Goal: Task Accomplishment & Management: Manage account settings

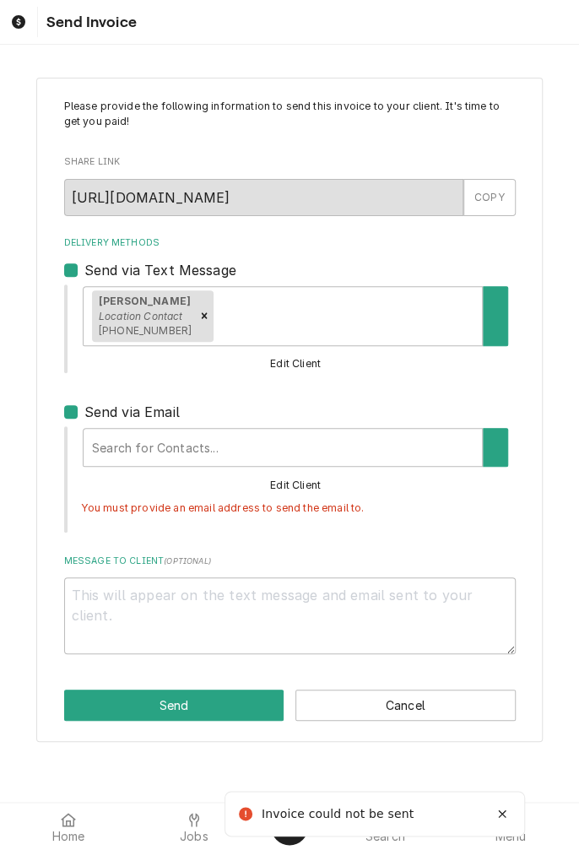
click at [84, 271] on label "Send via Text Message" at bounding box center [160, 270] width 152 height 20
click at [84, 271] on input "Send via Text Message" at bounding box center [310, 278] width 452 height 37
checkbox input "false"
type textarea "x"
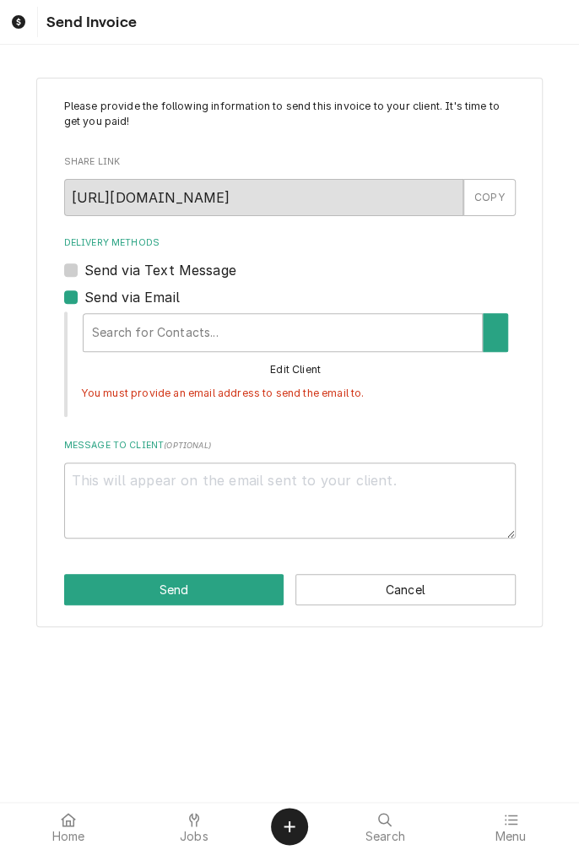
click at [84, 273] on label "Send via Text Message" at bounding box center [160, 270] width 152 height 20
click at [84, 273] on input "Send via Text Message" at bounding box center [310, 278] width 452 height 37
checkbox input "true"
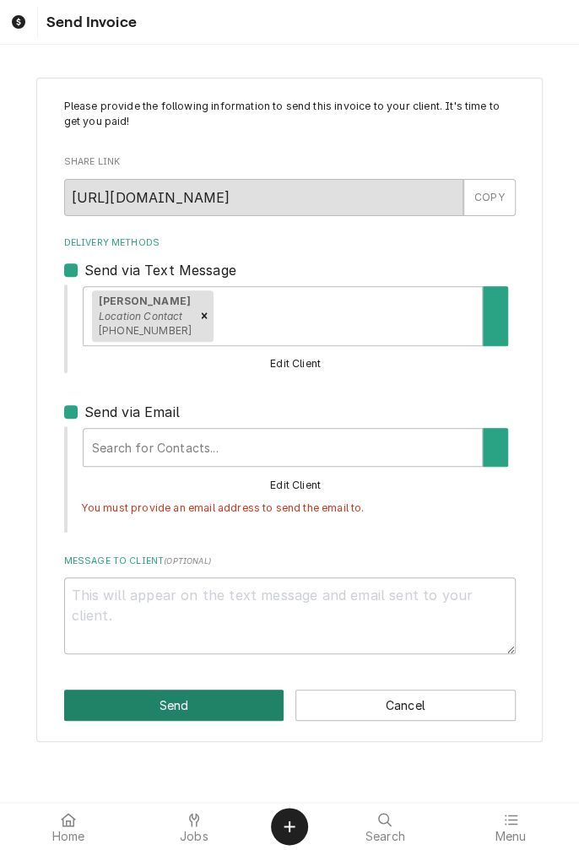
click at [170, 703] on button "Send" at bounding box center [174, 705] width 220 height 31
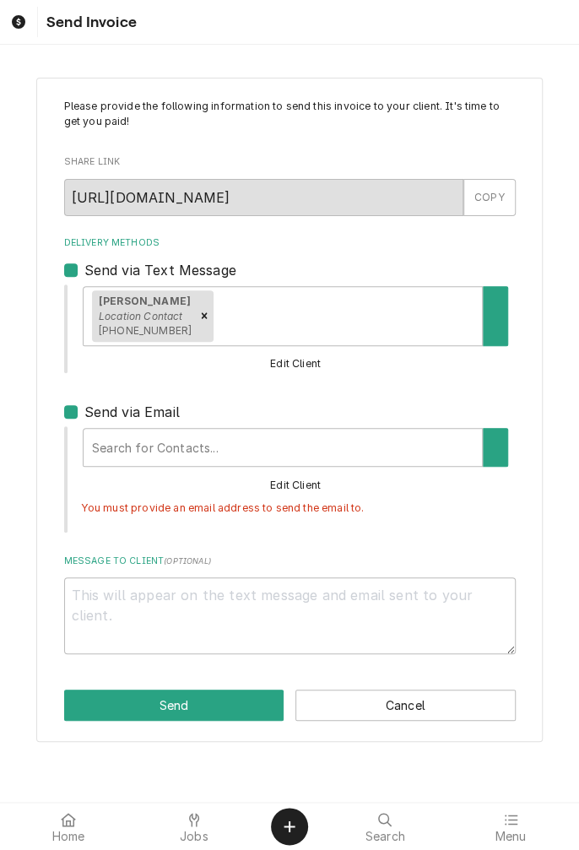
type textarea "x"
click at [84, 412] on label "Send via Email" at bounding box center [131, 412] width 95 height 20
click at [84, 412] on input "Send via Email" at bounding box center [310, 420] width 452 height 37
checkbox input "false"
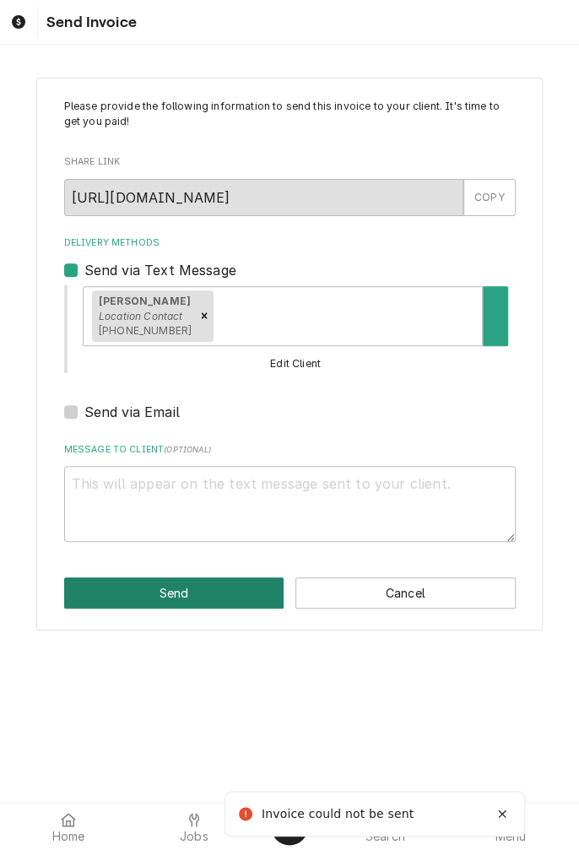
click at [191, 600] on button "Send" at bounding box center [174, 592] width 220 height 31
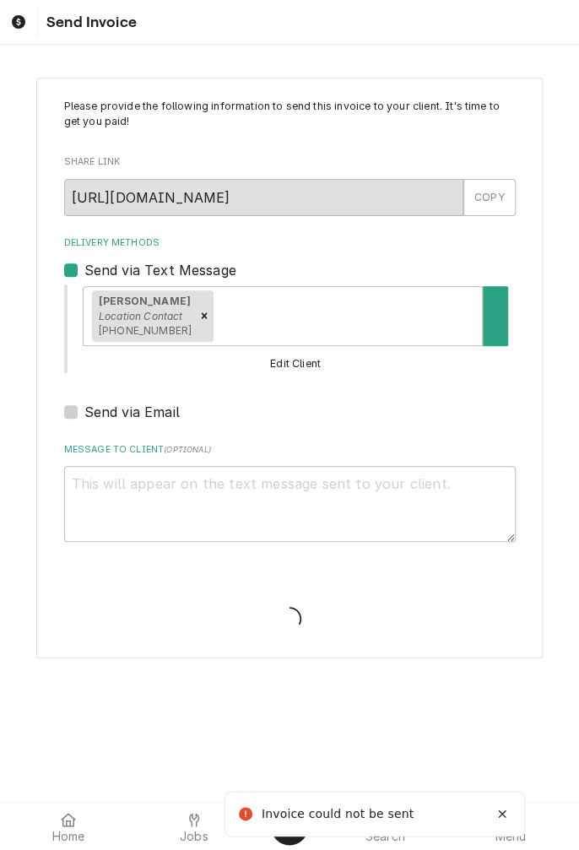
type textarea "x"
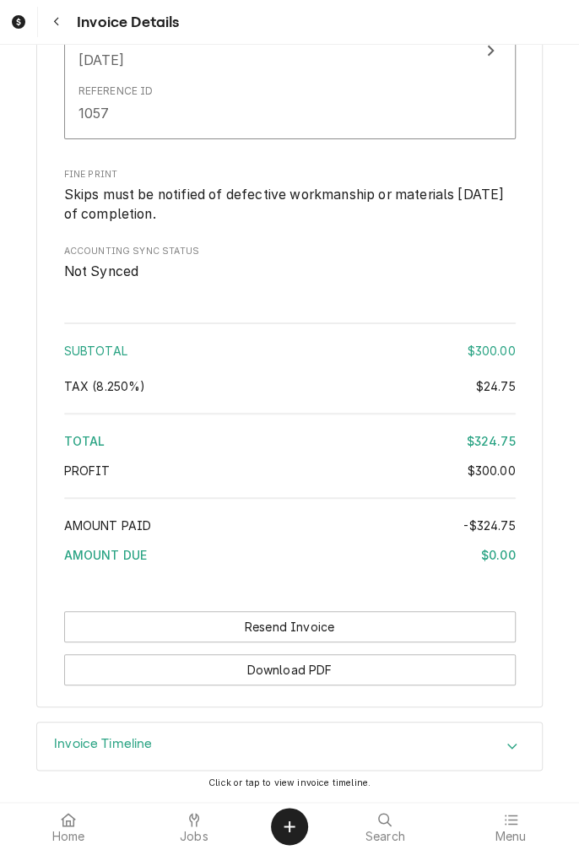
scroll to position [2040, 0]
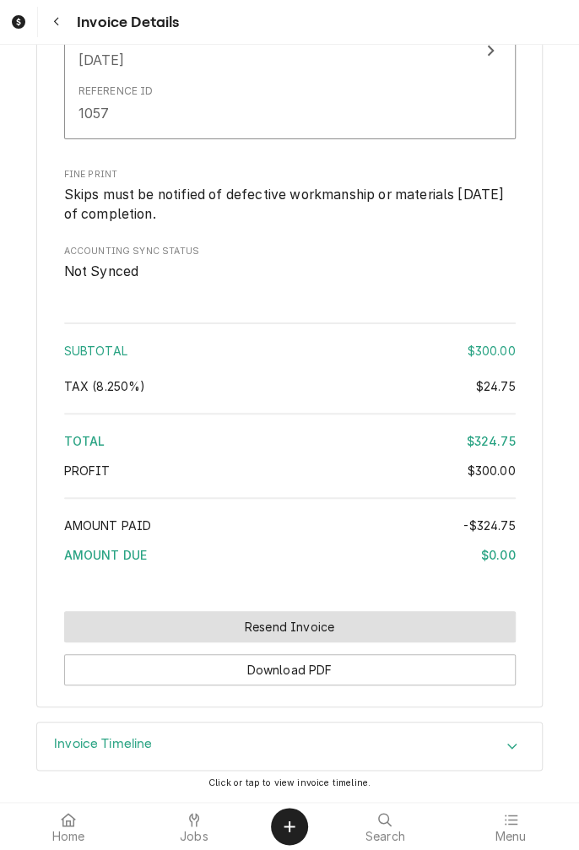
click at [294, 623] on button "Resend Invoice" at bounding box center [290, 626] width 452 height 31
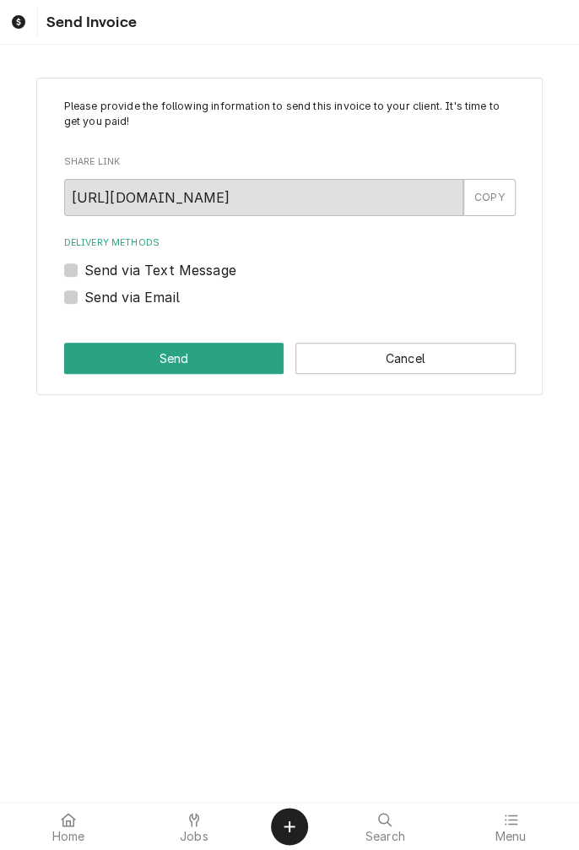
click at [84, 273] on label "Send via Text Message" at bounding box center [160, 270] width 152 height 20
click at [84, 273] on input "Send via Text Message" at bounding box center [310, 278] width 452 height 37
checkbox input "true"
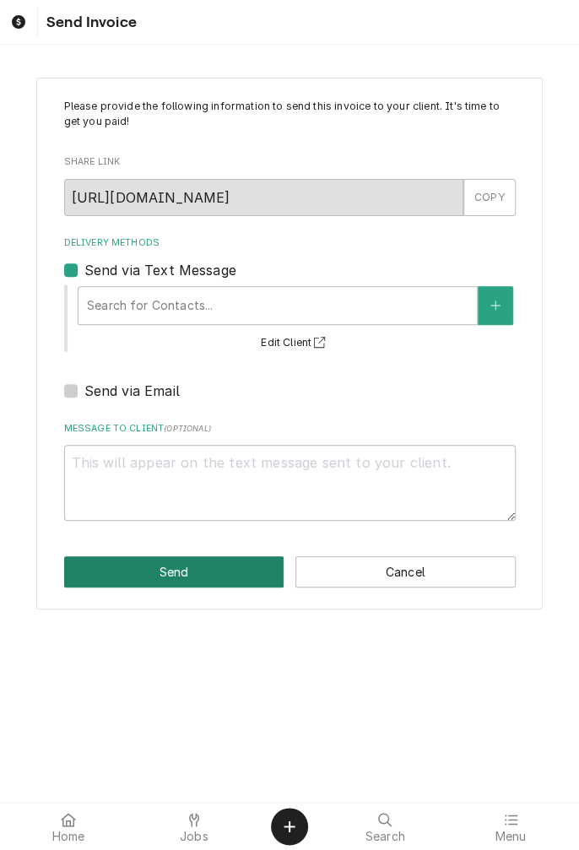
click at [191, 571] on button "Send" at bounding box center [174, 571] width 220 height 31
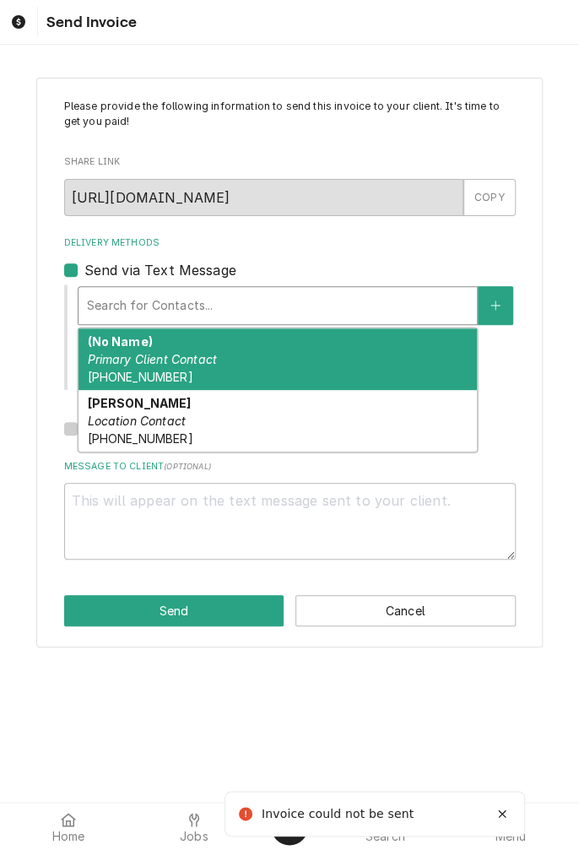
click at [187, 420] on div "Santiago Location Contact (361) 250-0608" at bounding box center [278, 421] width 398 height 62
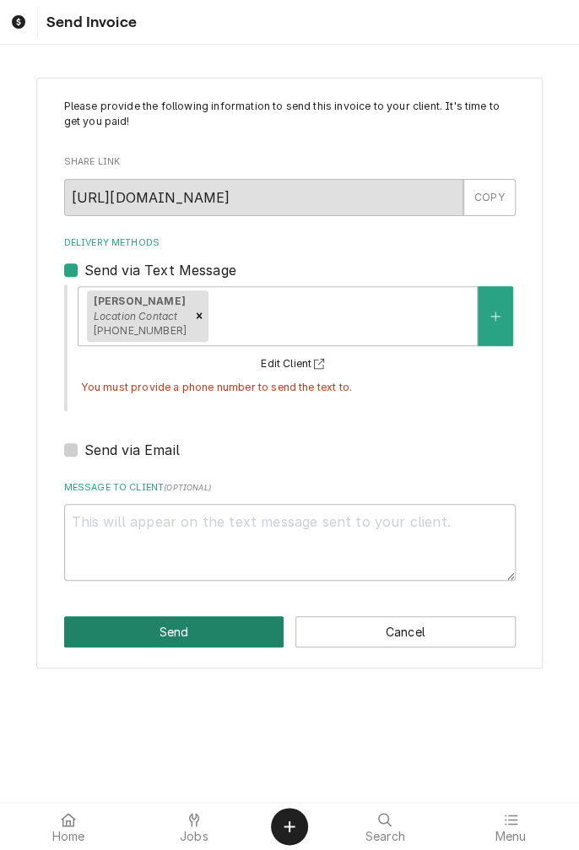
click at [181, 638] on button "Send" at bounding box center [174, 631] width 220 height 31
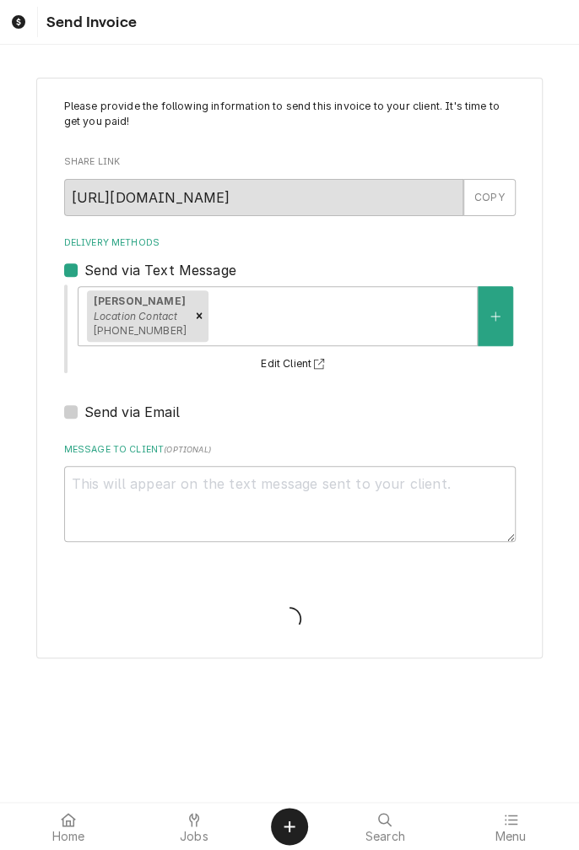
type textarea "x"
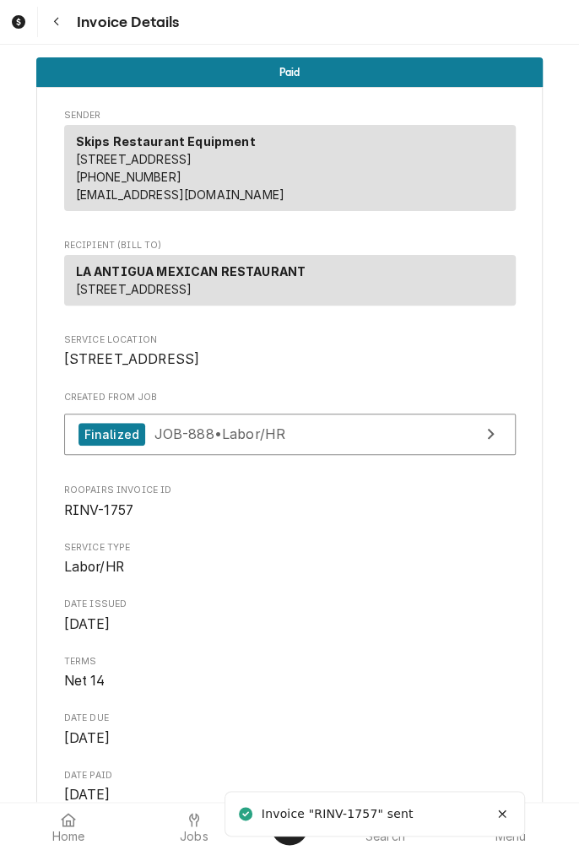
click at [62, 32] on button "Navigate back" at bounding box center [56, 22] width 30 height 30
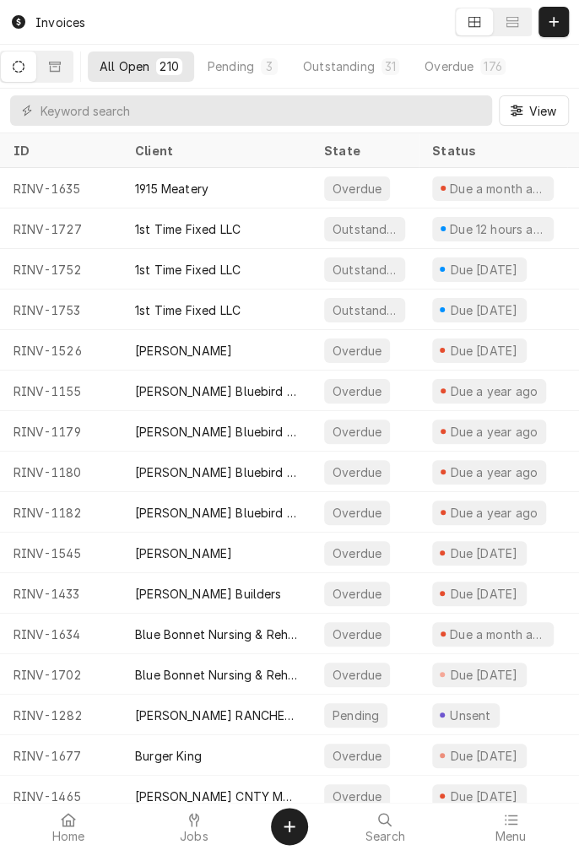
click at [189, 829] on div at bounding box center [194, 820] width 20 height 20
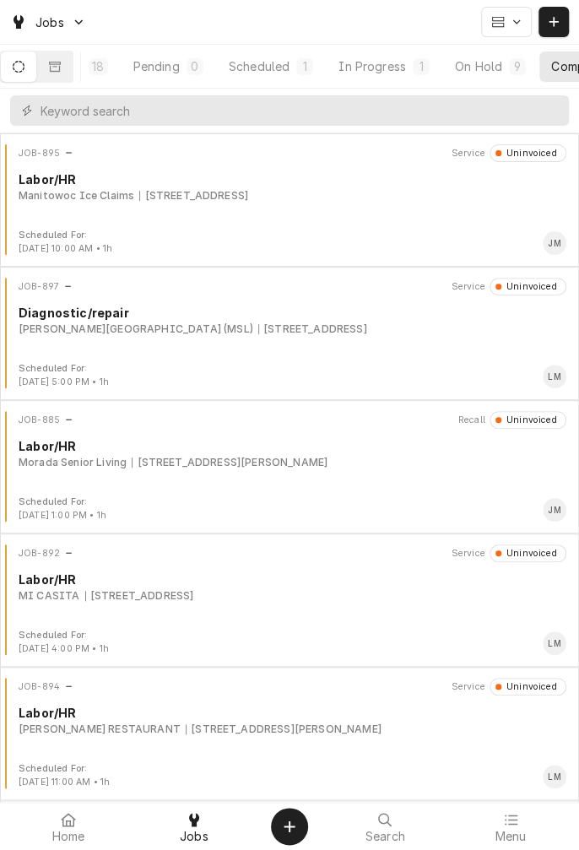
scroll to position [0, 157]
click at [508, 74] on div "Completed" at bounding box center [500, 66] width 63 height 18
click at [61, 66] on icon "Dynamic Content Wrapper" at bounding box center [55, 66] width 12 height 10
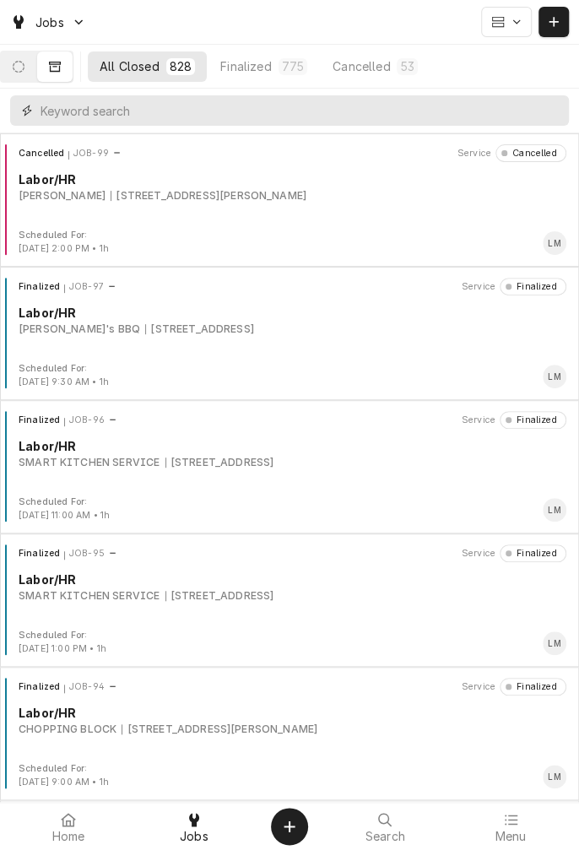
click at [224, 114] on input "Dynamic Content Wrapper" at bounding box center [301, 110] width 520 height 30
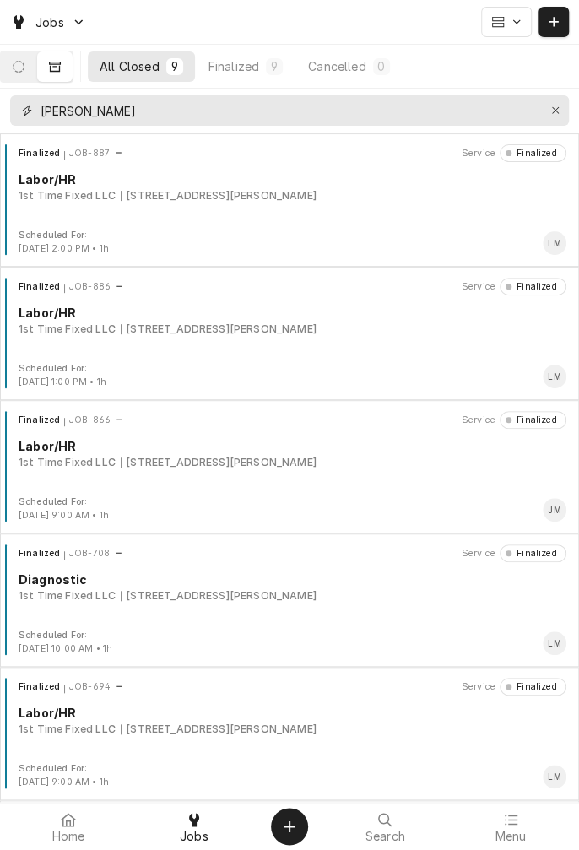
type input "[PERSON_NAME]"
click at [201, 333] on div "[STREET_ADDRESS][PERSON_NAME]" at bounding box center [219, 329] width 196 height 15
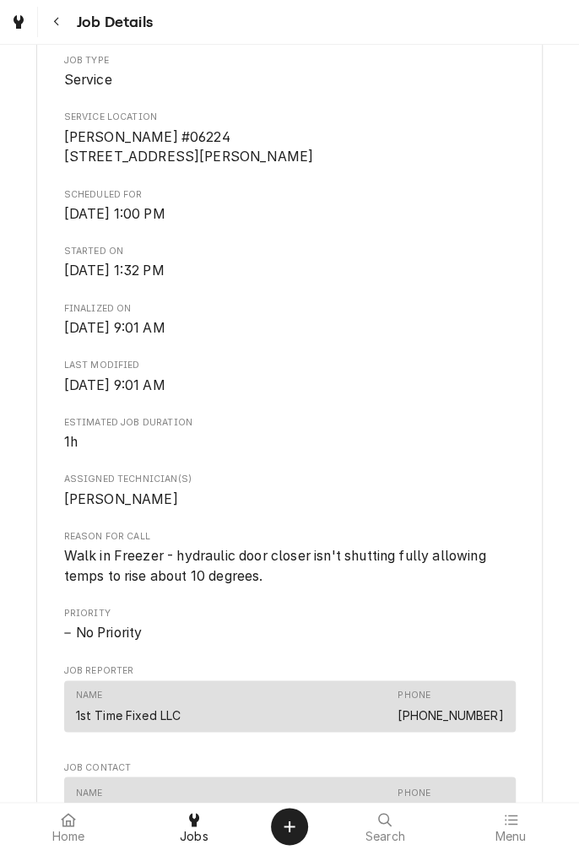
scroll to position [753, 0]
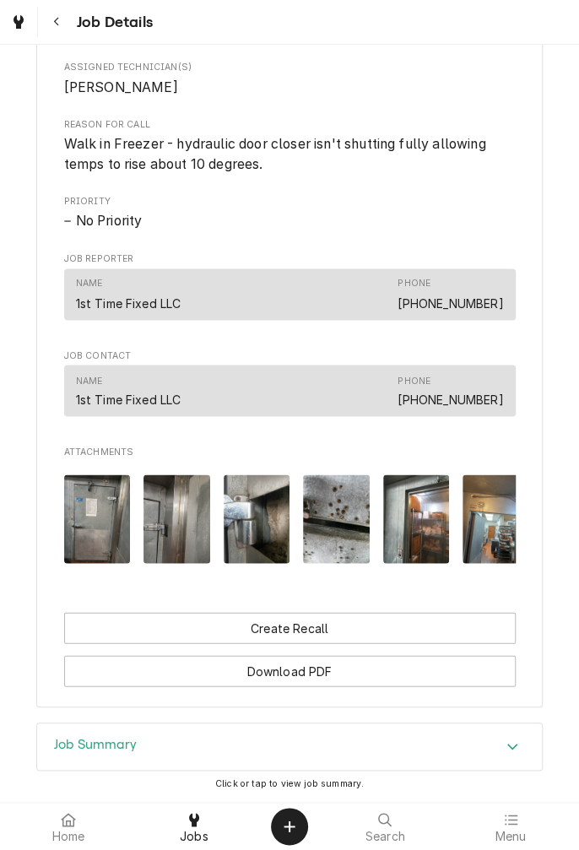
click at [171, 539] on img "Attachments" at bounding box center [176, 518] width 67 height 89
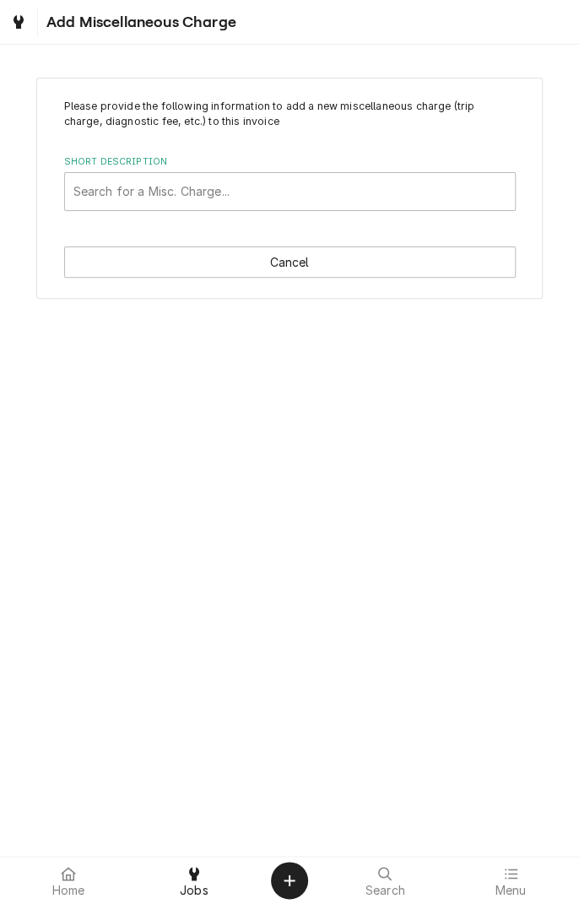
click at [192, 885] on span "Jobs" at bounding box center [194, 891] width 29 height 14
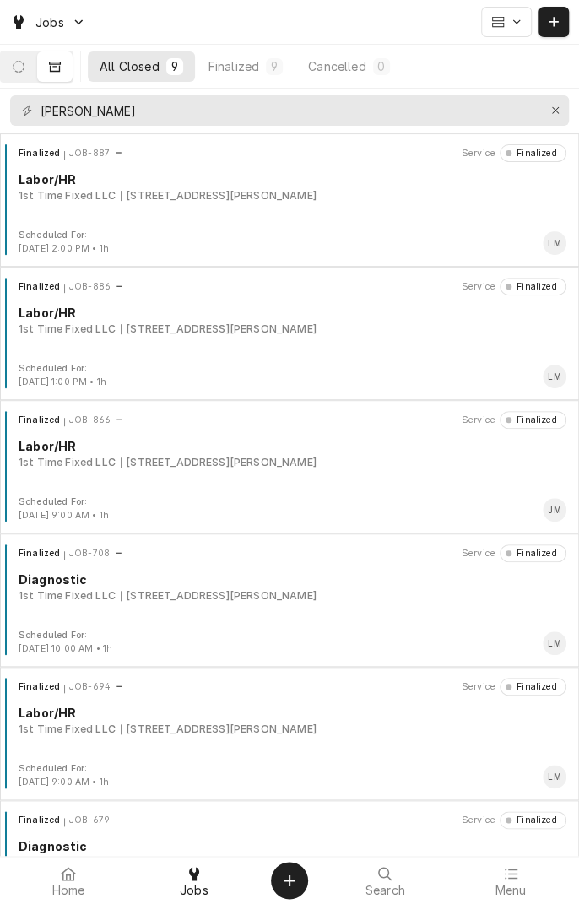
click at [301, 295] on div "Finalized JOB-886 Service Finalized Labor/HR 1st Time Fixed LLC [STREET_ADDRESS…" at bounding box center [290, 320] width 566 height 84
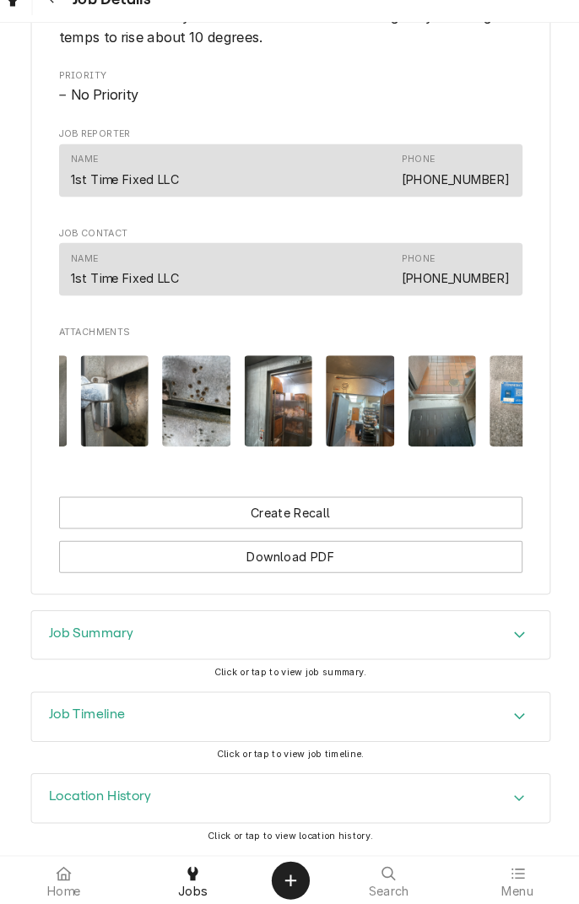
scroll to position [0, 186]
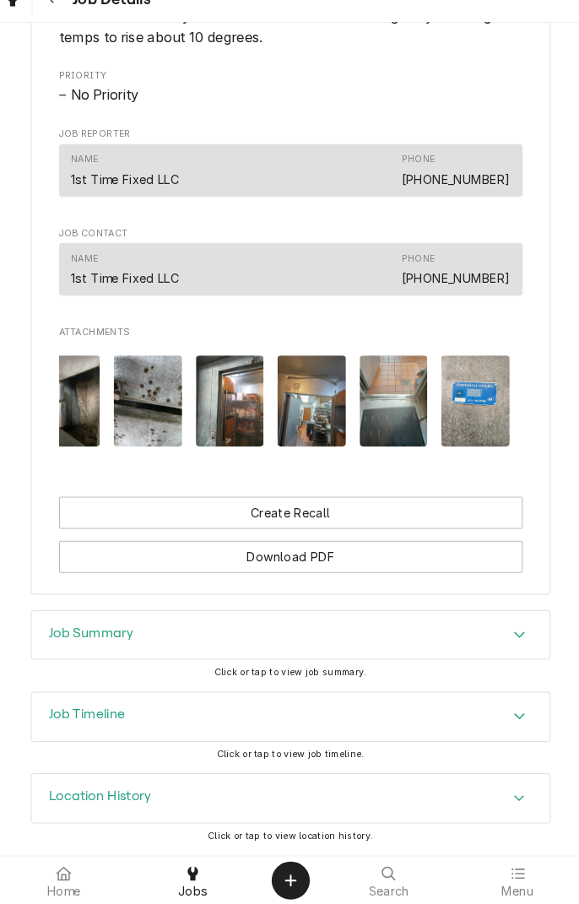
click at [390, 406] on img "Attachments" at bounding box center [390, 413] width 67 height 89
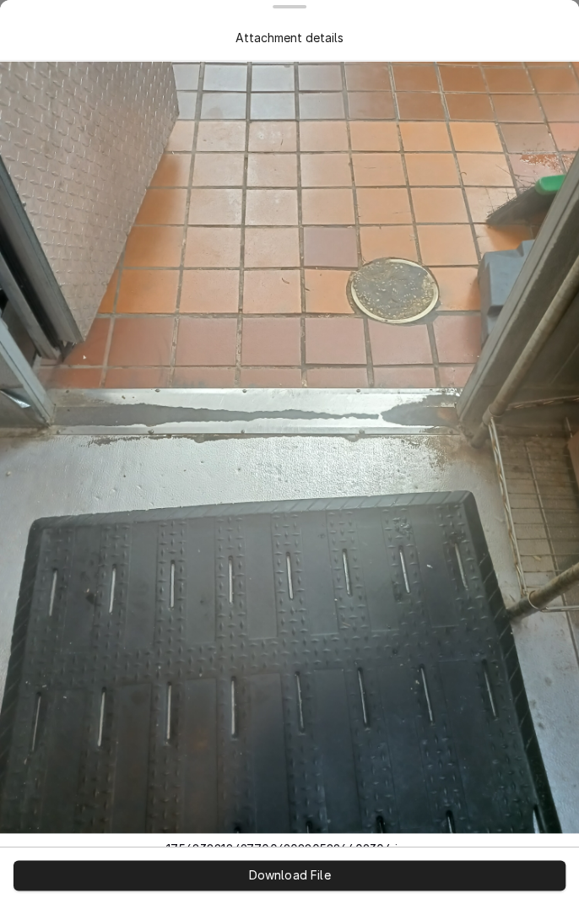
scroll to position [3, 0]
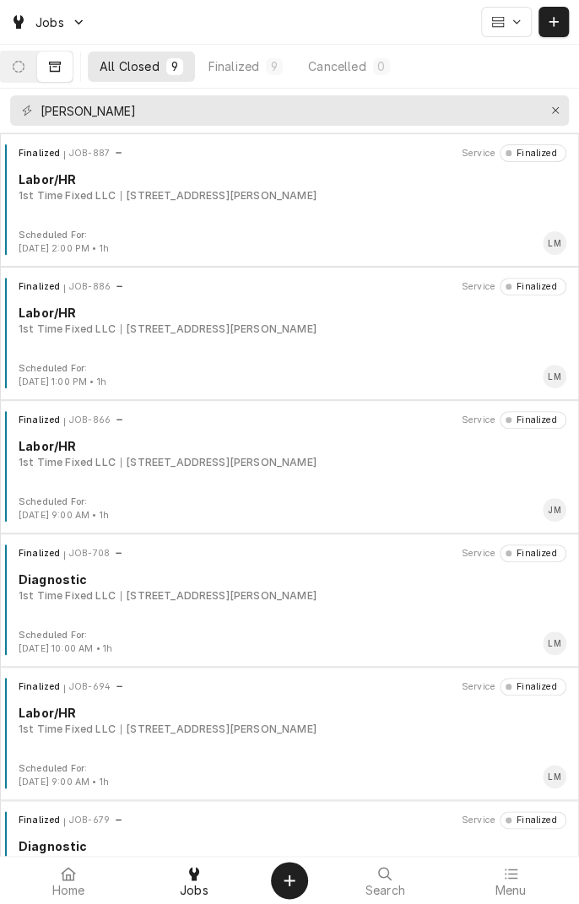
click at [184, 338] on div "Finalized JOB-886 Service Finalized Labor/HR 1st Time Fixed LLC [STREET_ADDRESS…" at bounding box center [290, 320] width 566 height 84
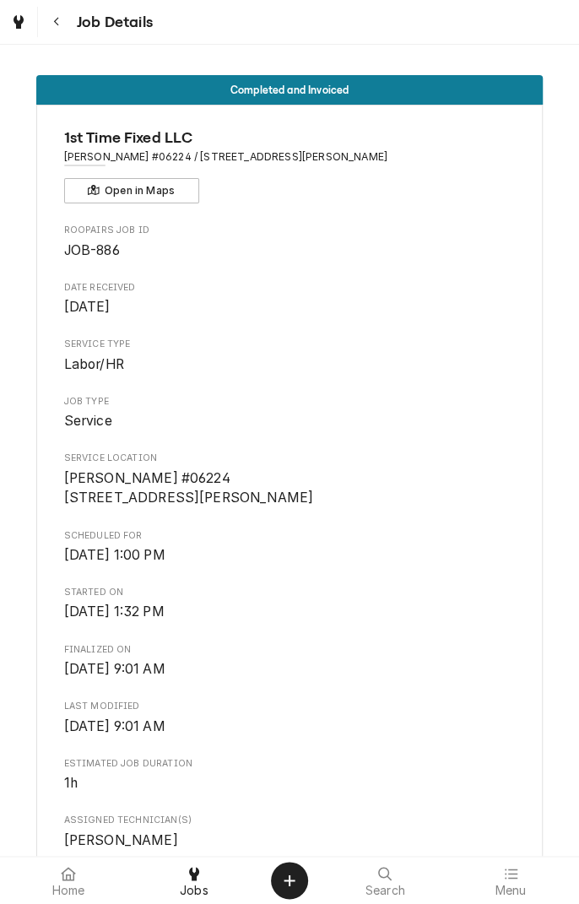
scroll to position [875, 0]
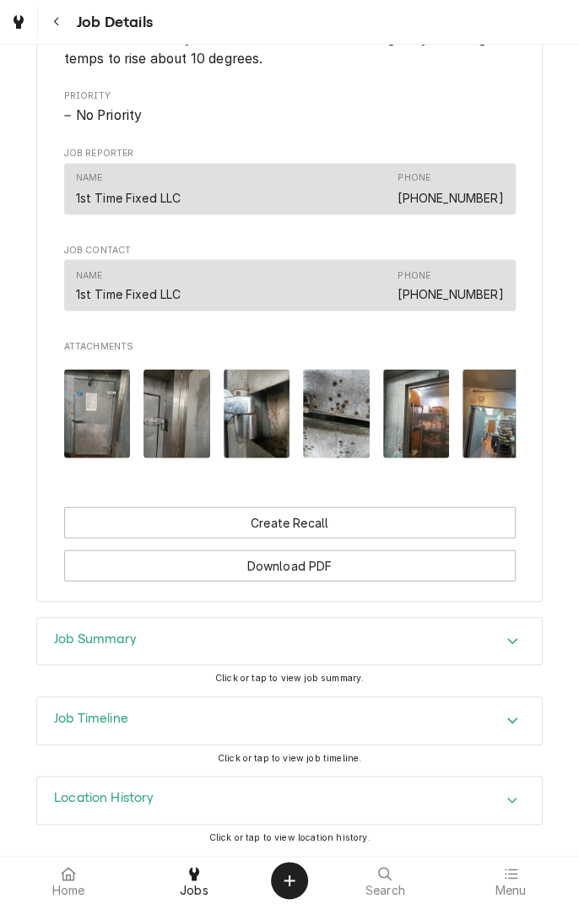
click at [96, 407] on img "Attachments" at bounding box center [97, 413] width 67 height 89
